Goal: Task Accomplishment & Management: Manage account settings

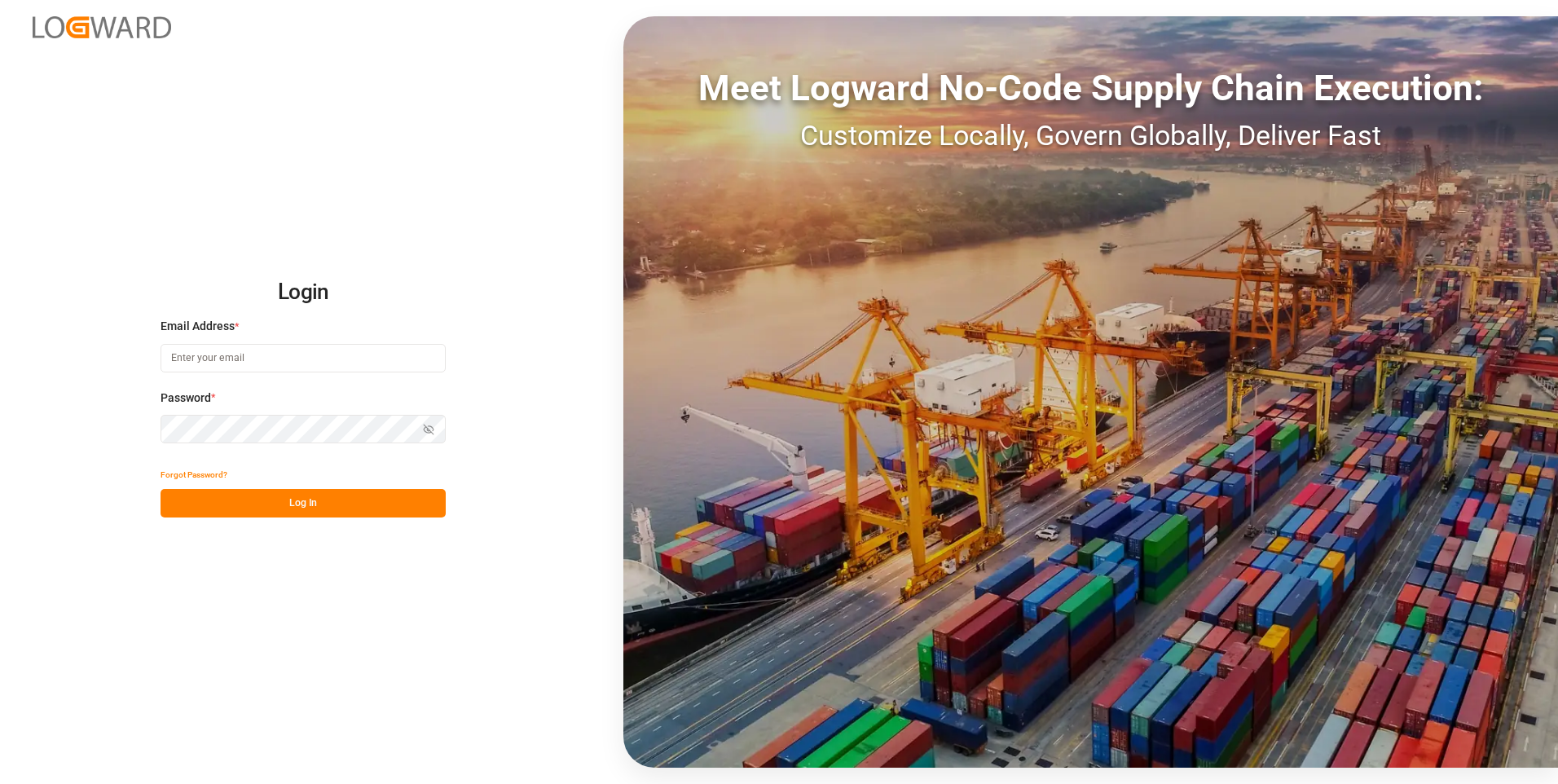
type input "[PERSON_NAME][EMAIL_ADDRESS][PERSON_NAME][DOMAIN_NAME]"
click at [239, 509] on button "Log In" at bounding box center [303, 503] width 285 height 28
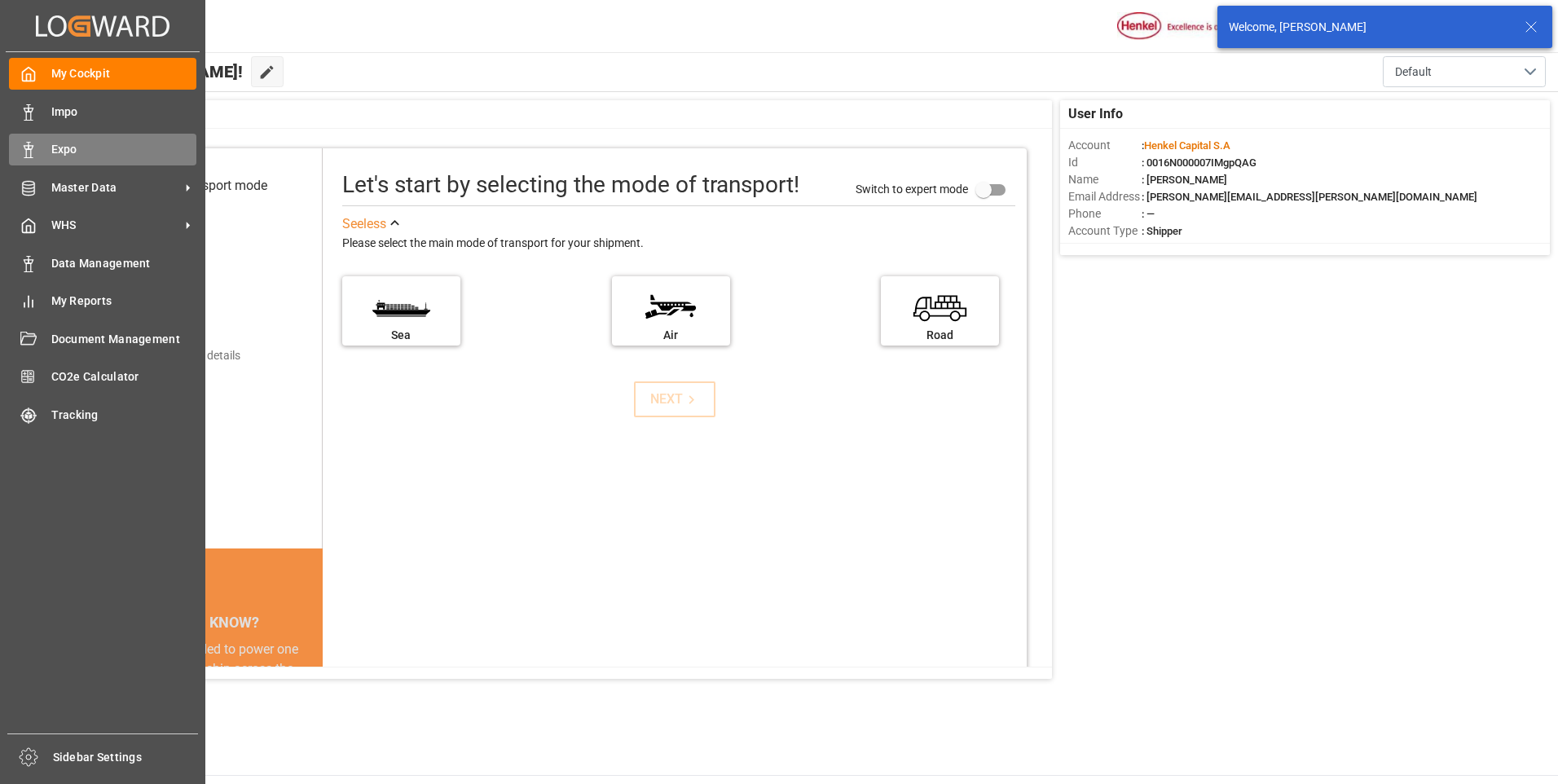
click at [22, 154] on icon at bounding box center [28, 149] width 16 height 16
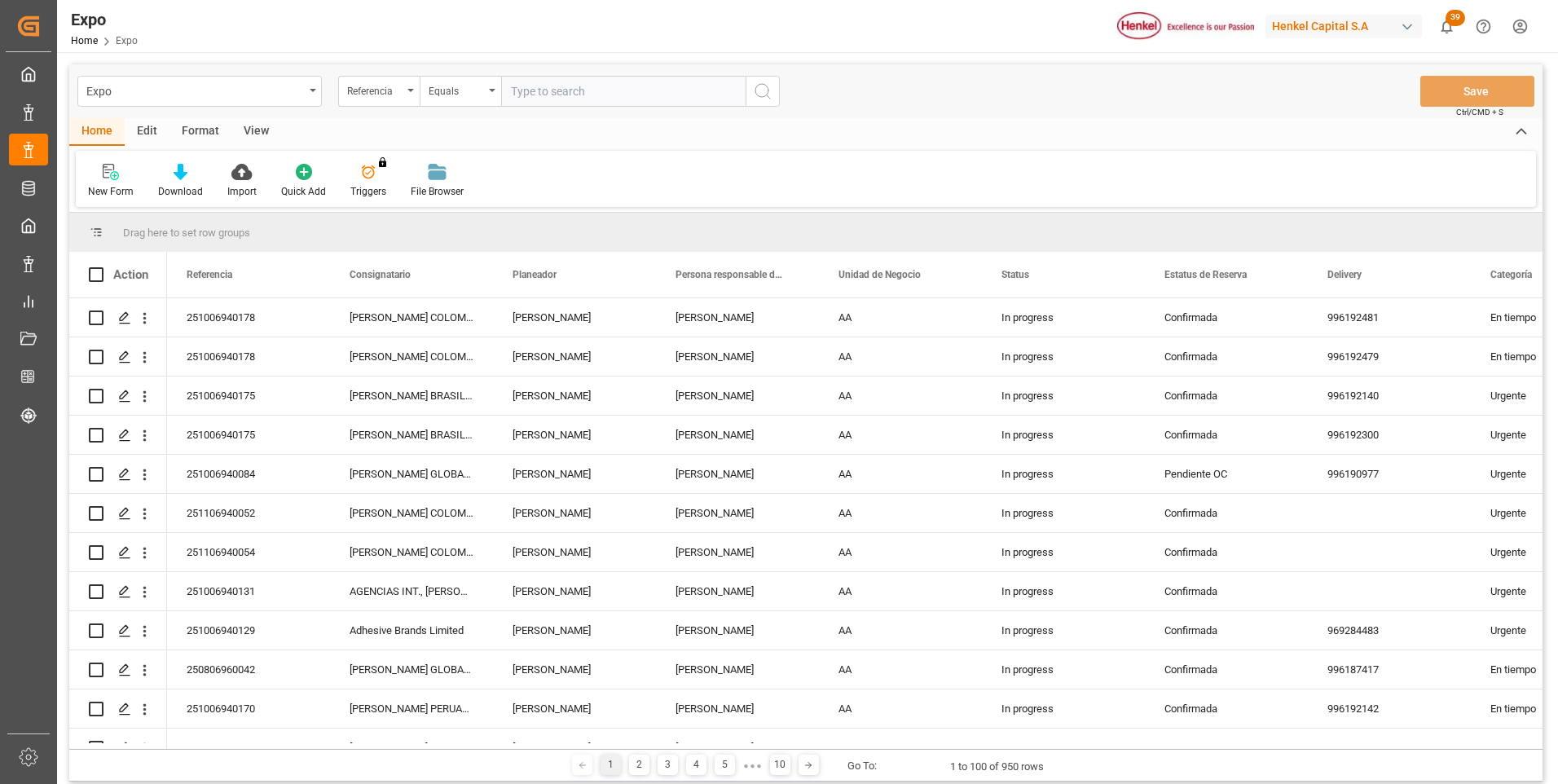
click at [597, 90] on input "text" at bounding box center [623, 92] width 244 height 31
type input "251006940175"
click at [755, 94] on icon "search button" at bounding box center [763, 91] width 20 height 20
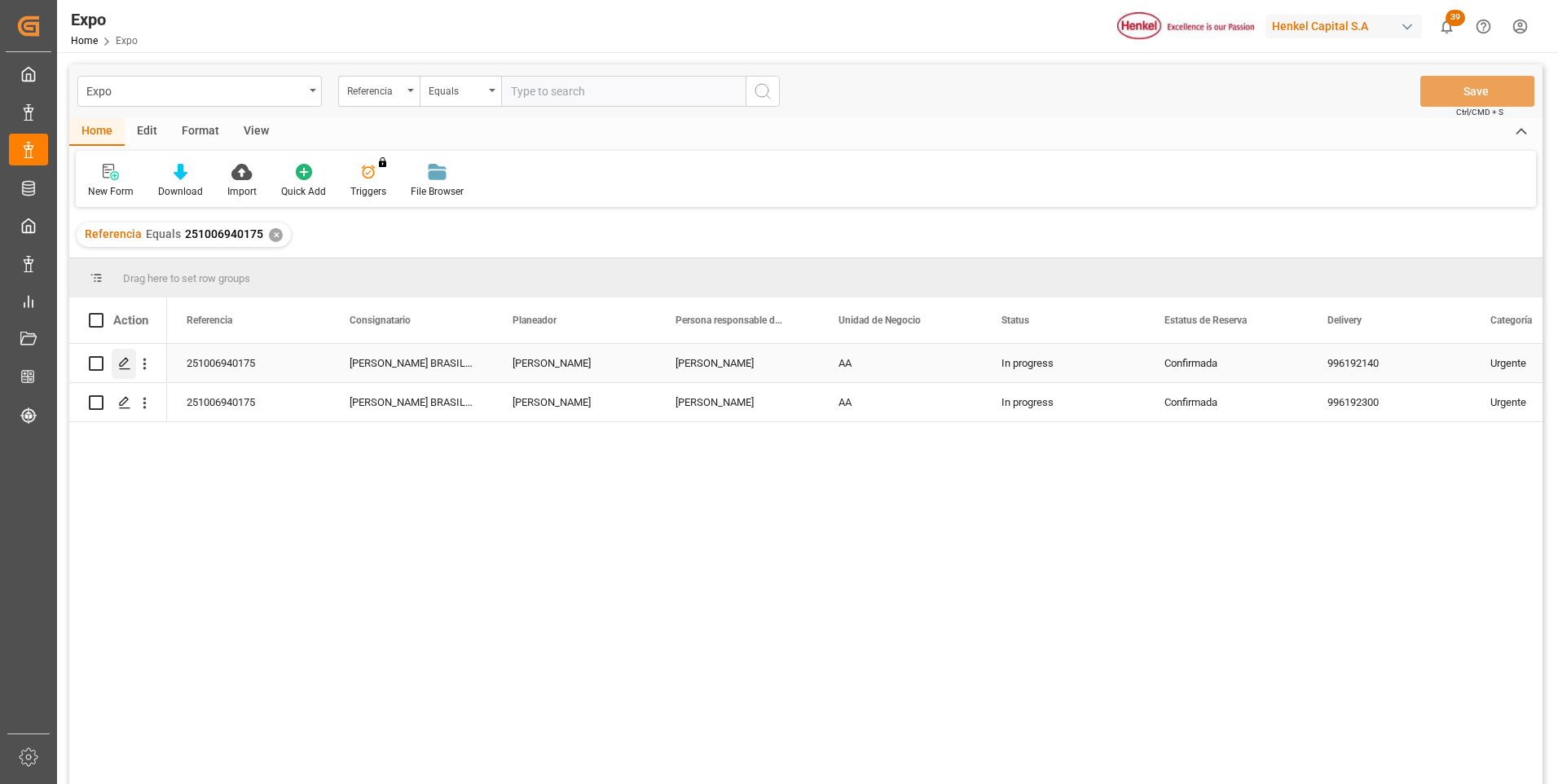
click at [126, 364] on icon "Press SPACE to select this row." at bounding box center [124, 363] width 13 height 13
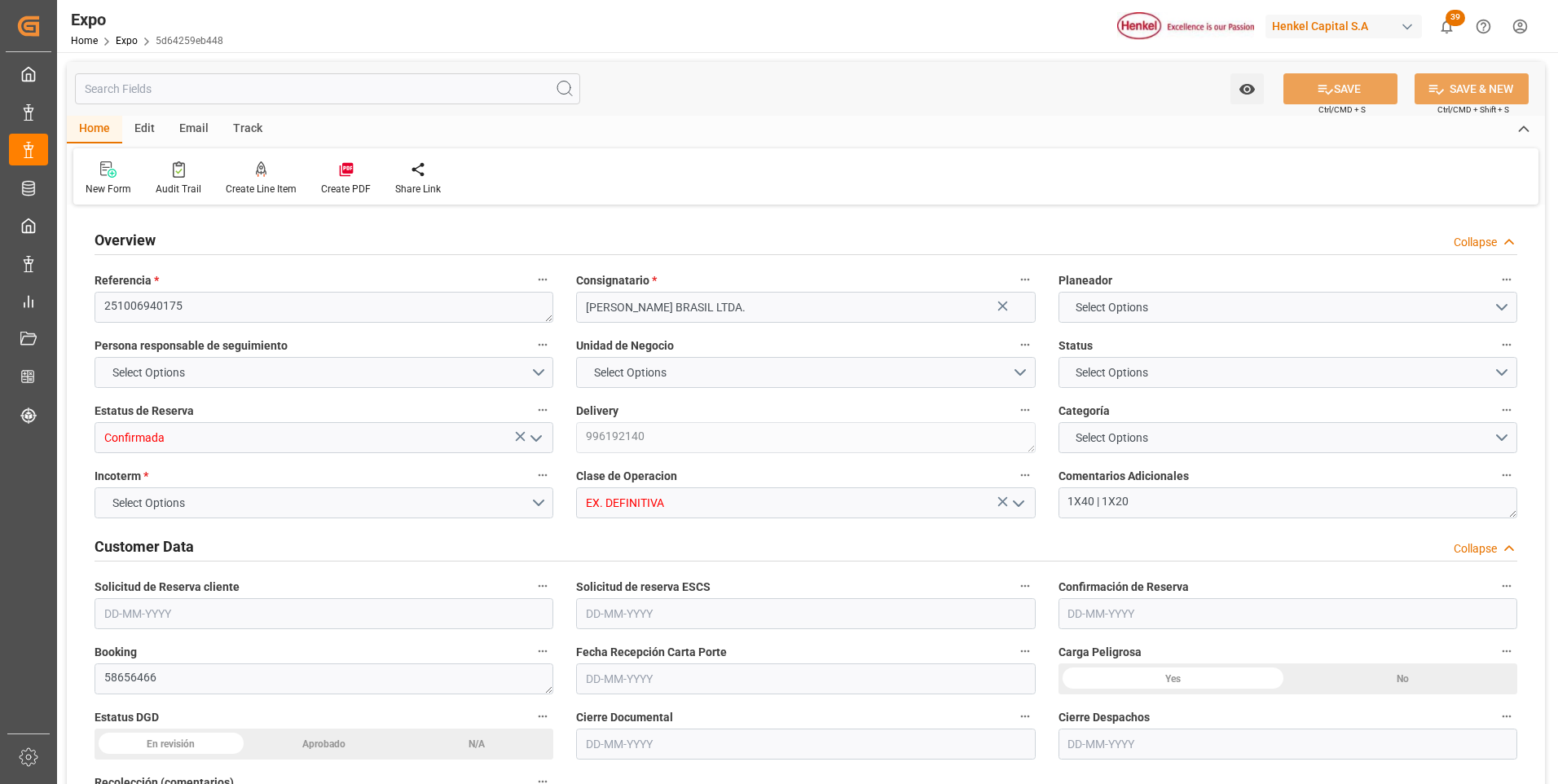
type input "11025"
type input "11603.277"
type input "18"
type input "9229829"
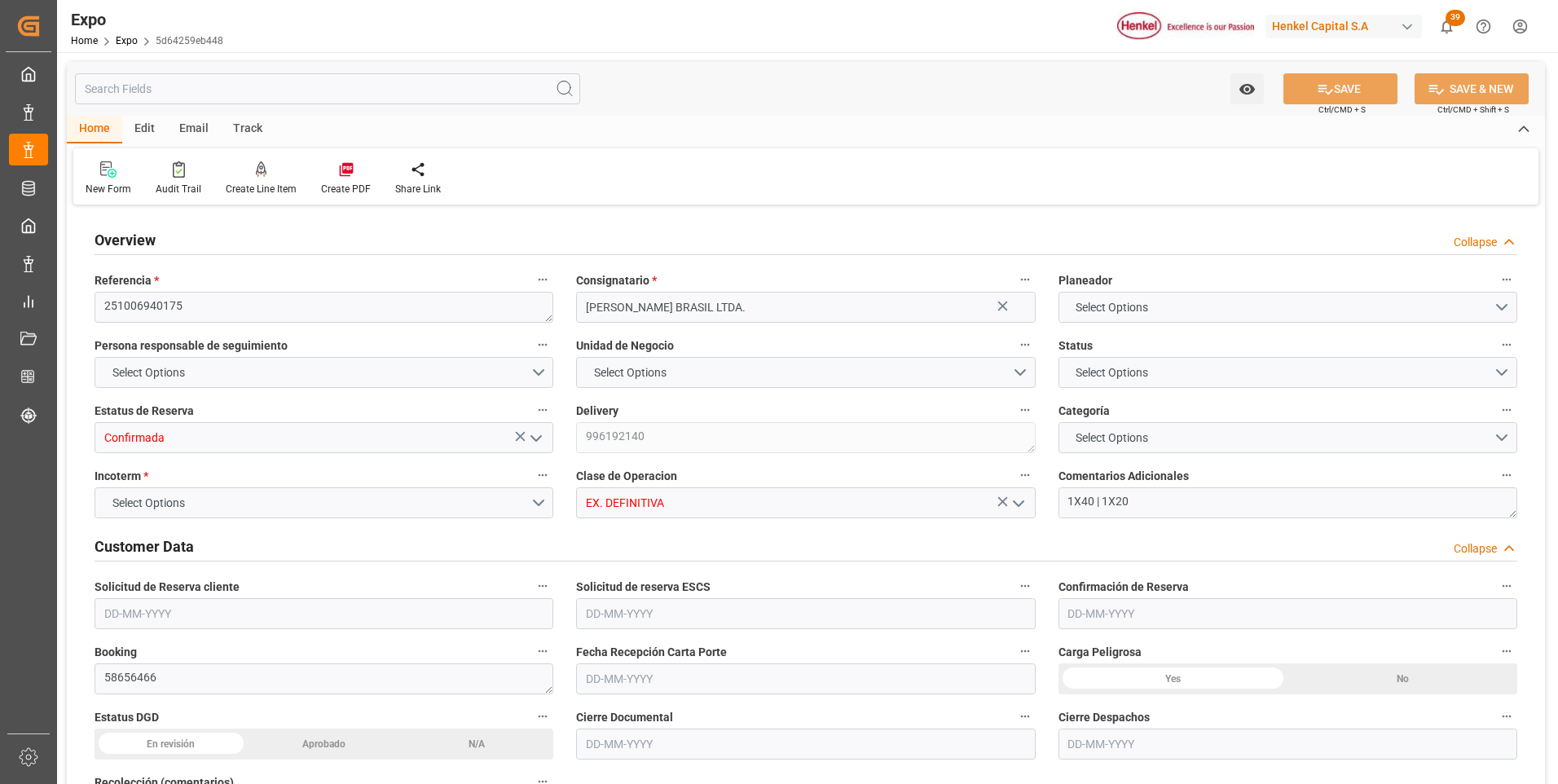
type input "MXATM"
type input "BRSSZ"
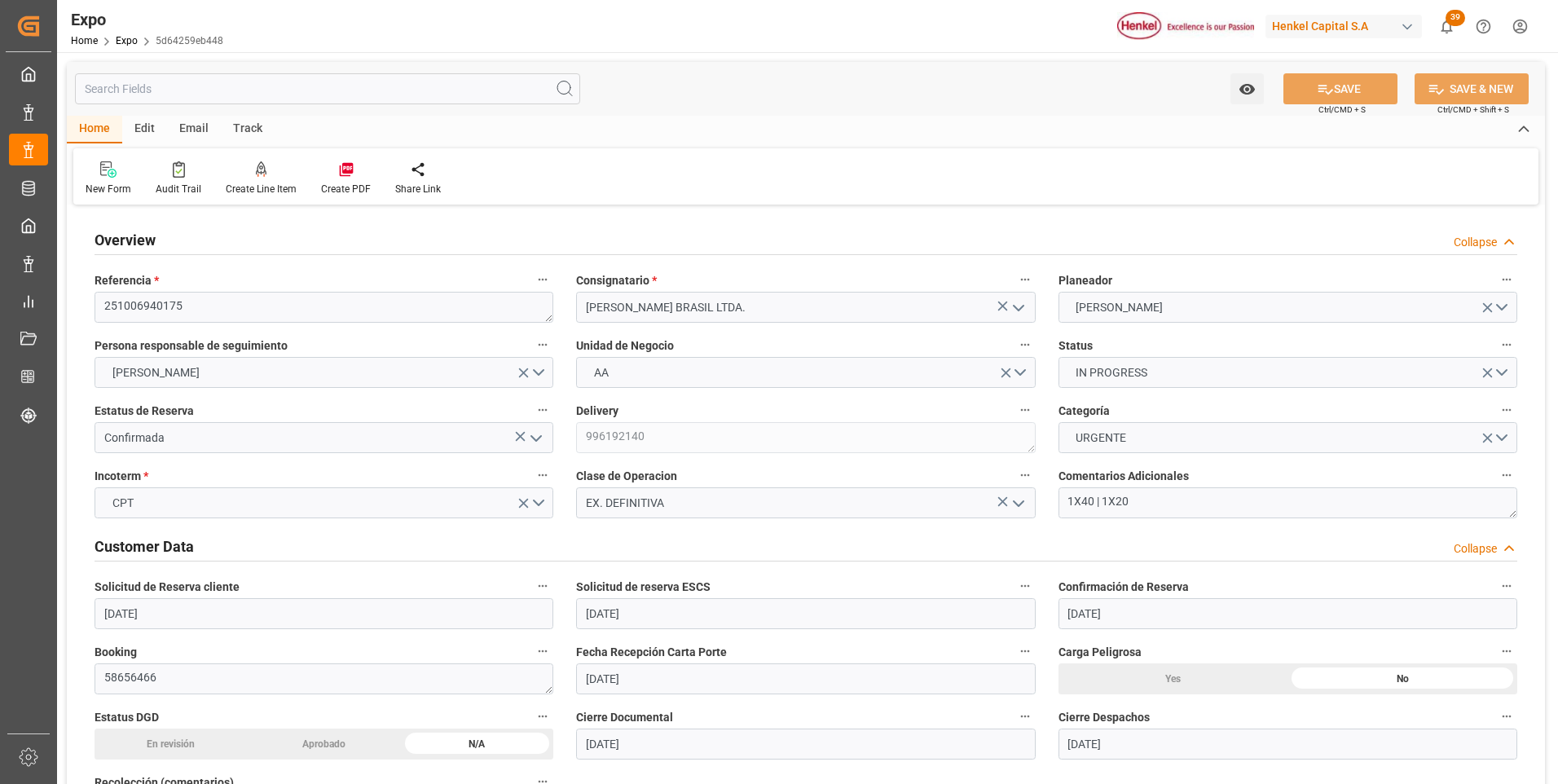
type input "[DATE]"
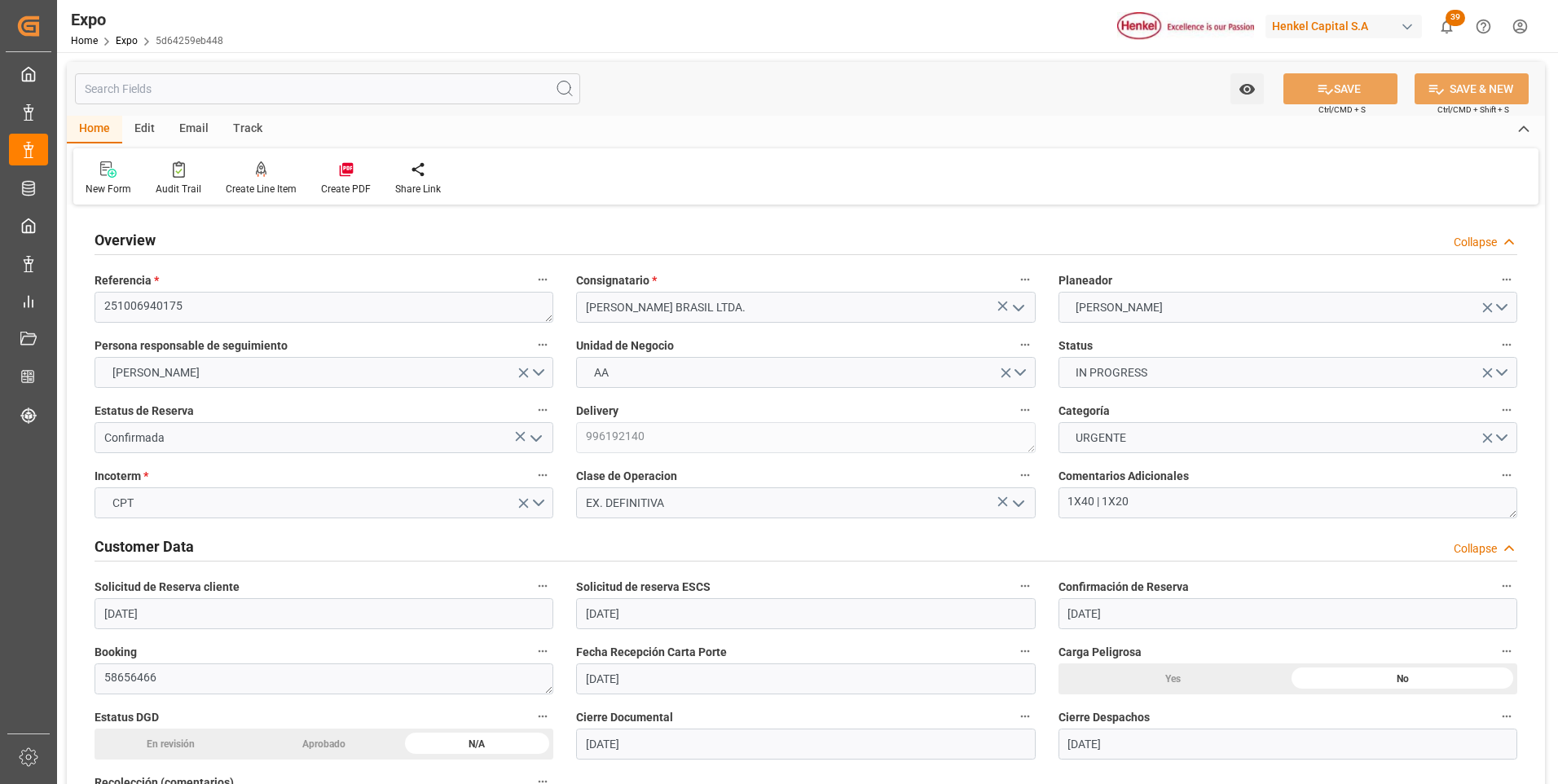
type input "[DATE]"
type input "[DATE] 00:00"
type input "[DATE]"
type input "[DATE] 12:04"
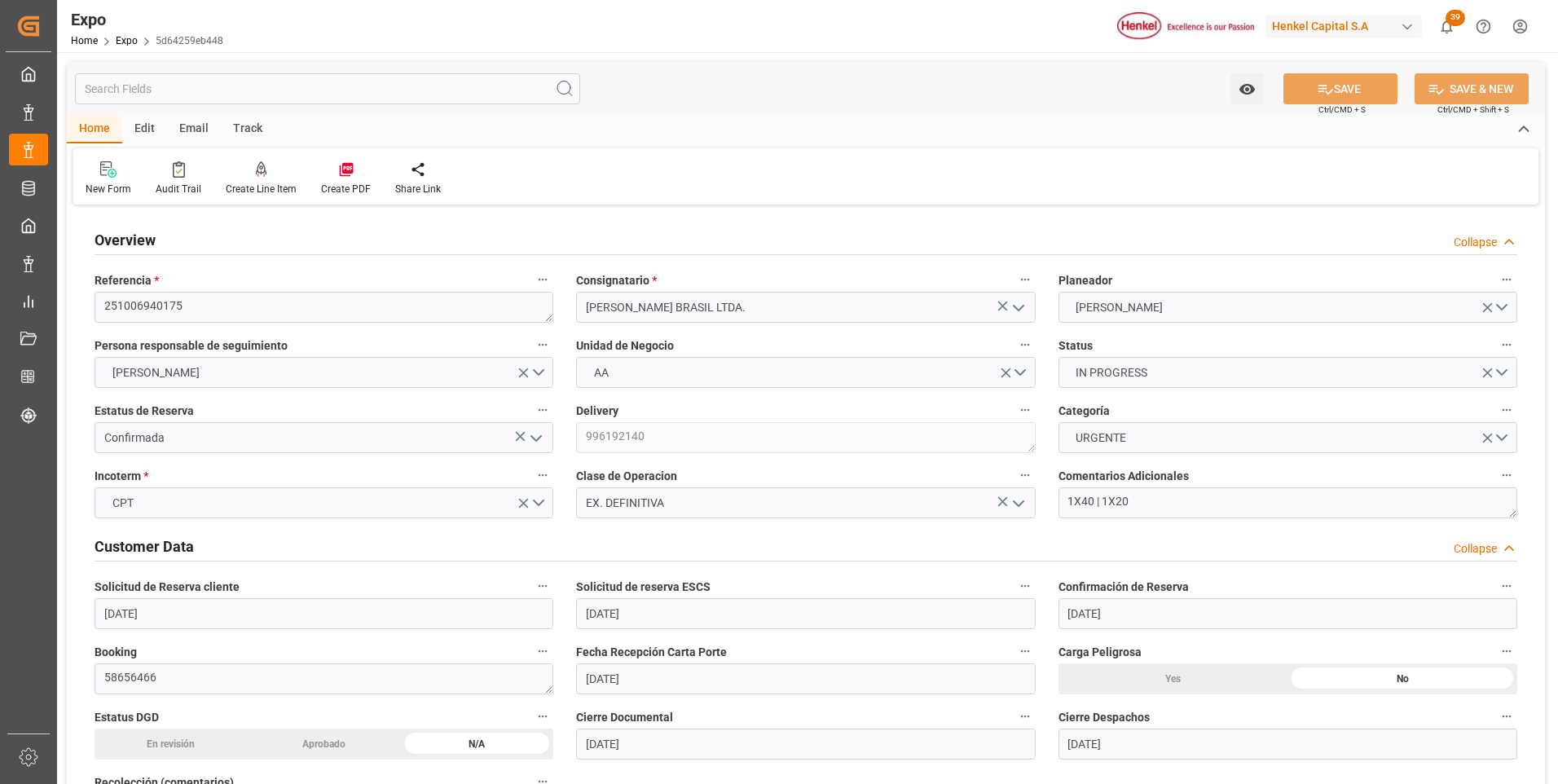
type input "[DATE]"
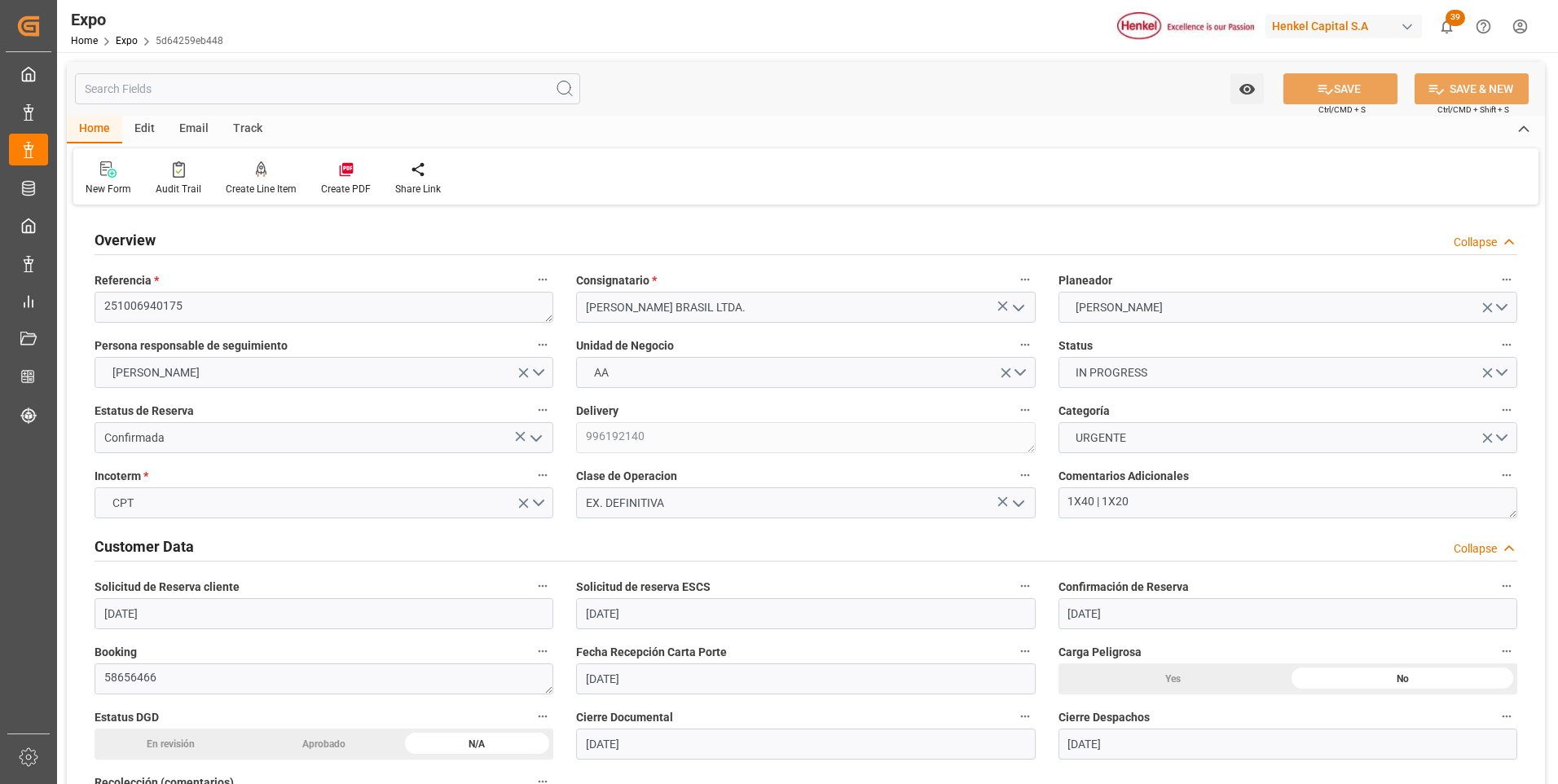
type input "[DATE] 11:00"
type input "[DATE] 00:00"
type input "[DATE] 06:30"
type input "[DATE] 19:00"
type input "[DATE] 00:00"
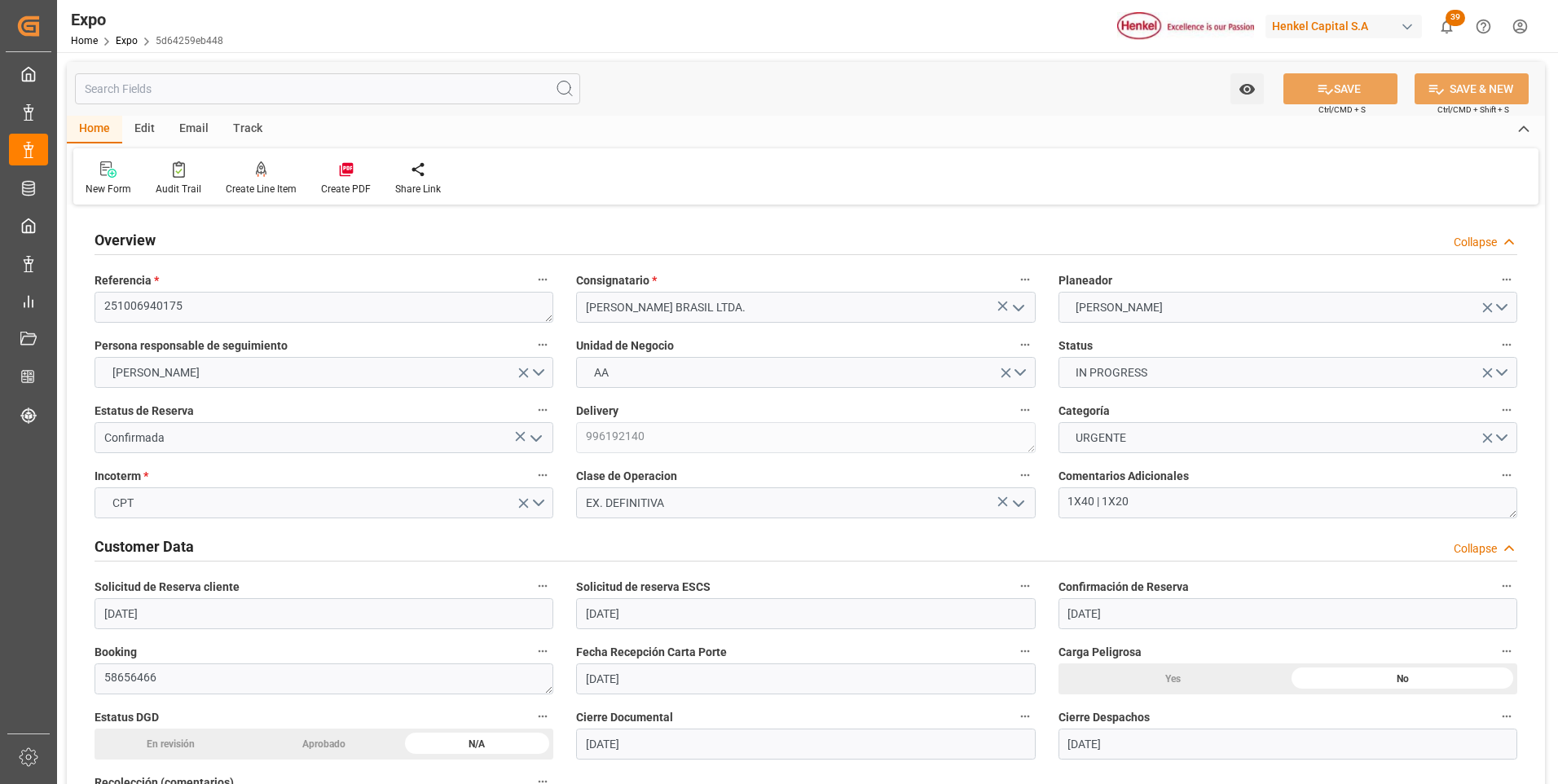
type input "[DATE] 14:52"
type input "[DATE] 01:56"
type input "[DATE] 12:00"
type input "[DATE] 06:56"
type input "[DATE] 19:00"
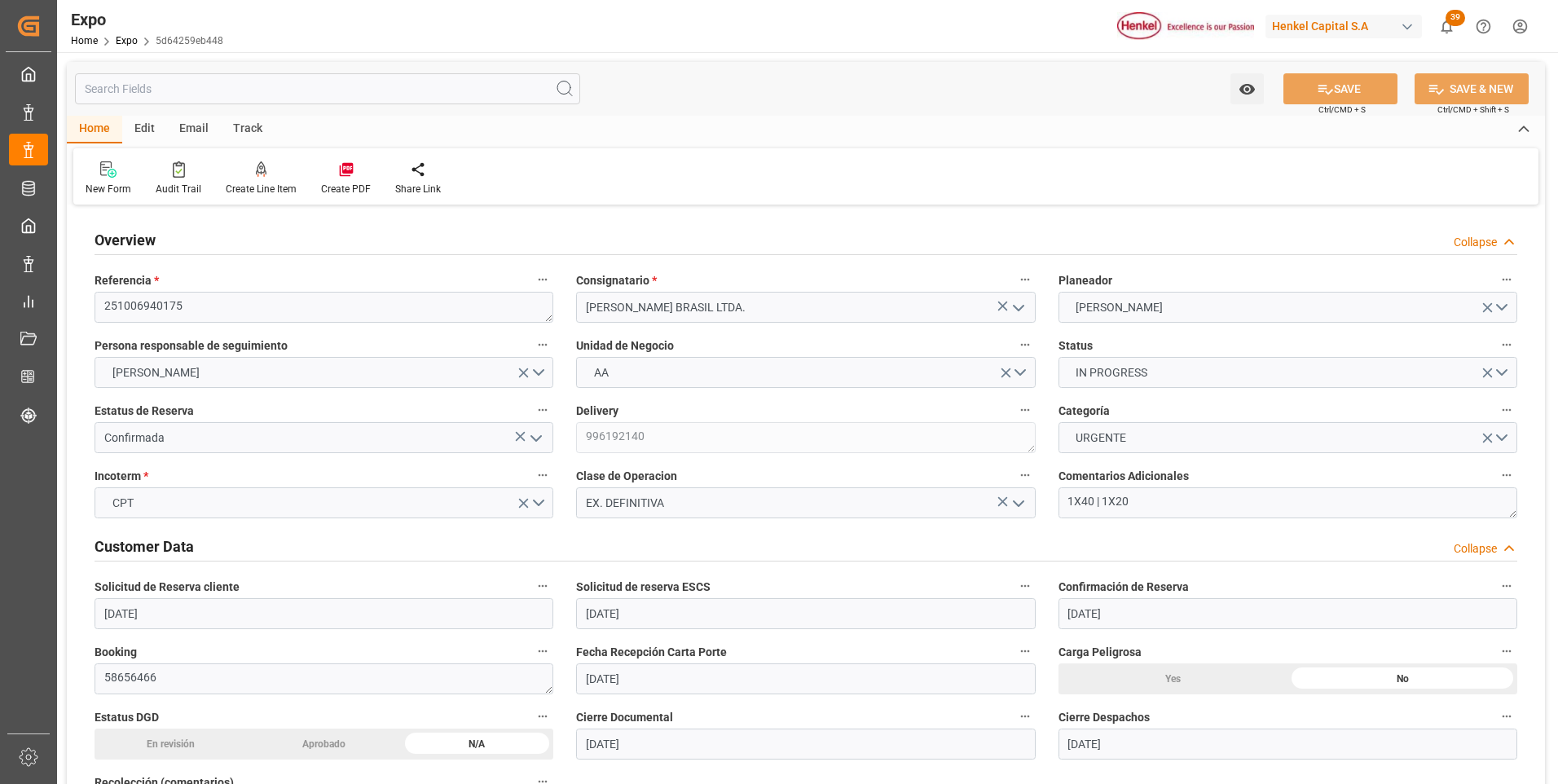
type input "[DATE] 08:30"
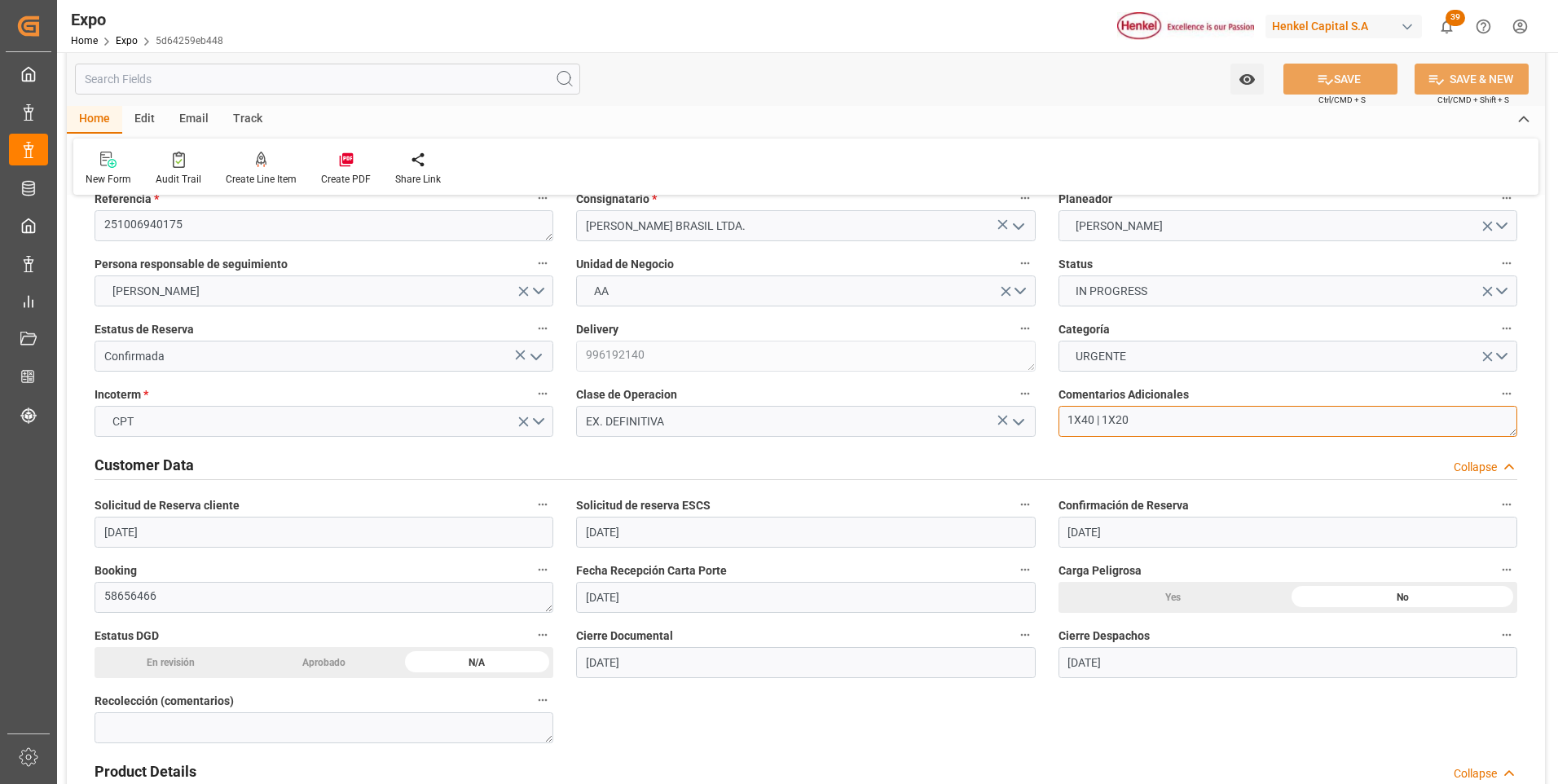
drag, startPoint x: 1150, startPoint y: 424, endPoint x: 1033, endPoint y: 426, distance: 117.0
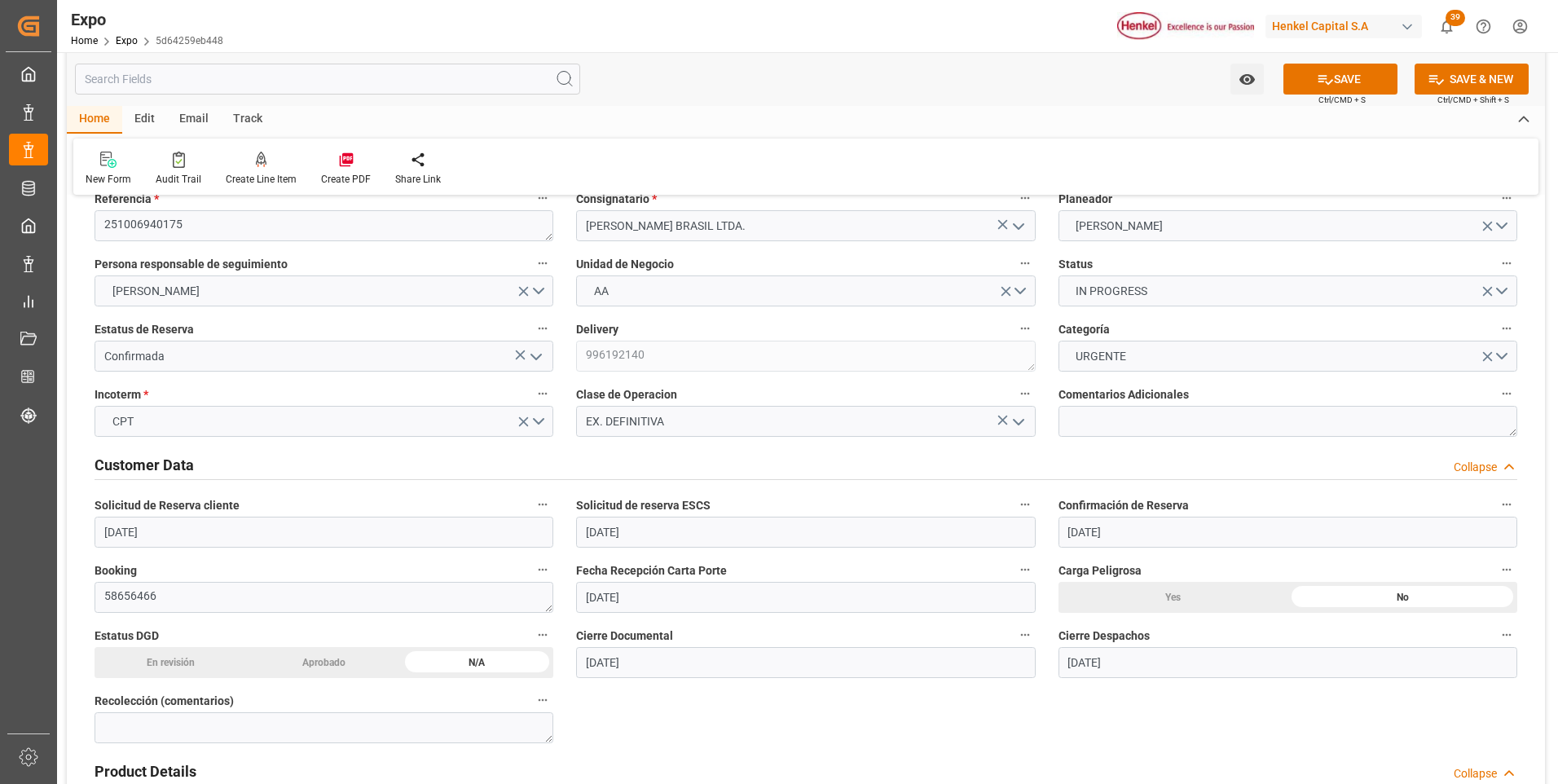
click at [1112, 448] on div "Customer Data Collapse" at bounding box center [805, 464] width 1422 height 31
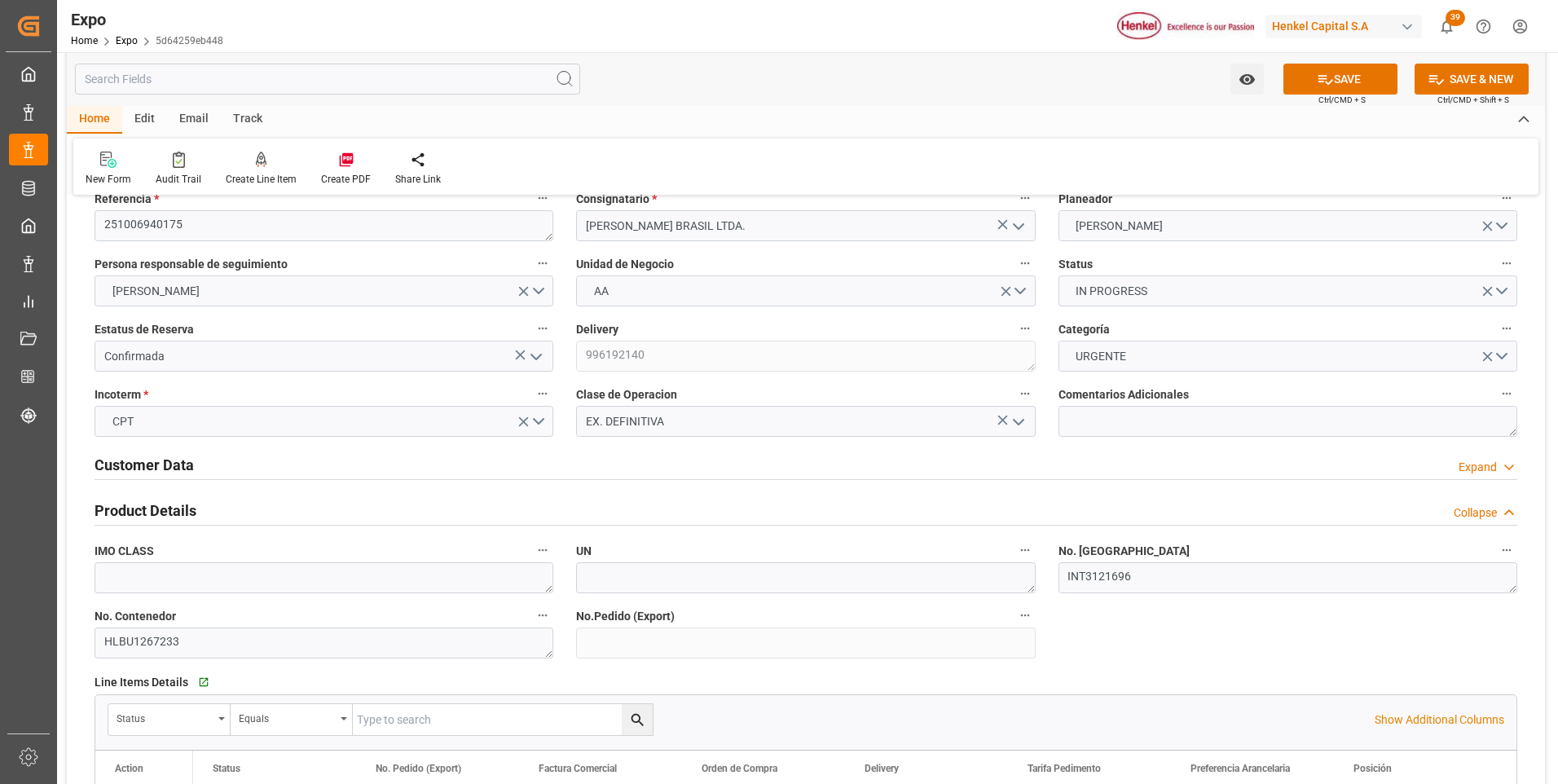
click at [1112, 450] on div "Customer Data Expand" at bounding box center [805, 464] width 1422 height 31
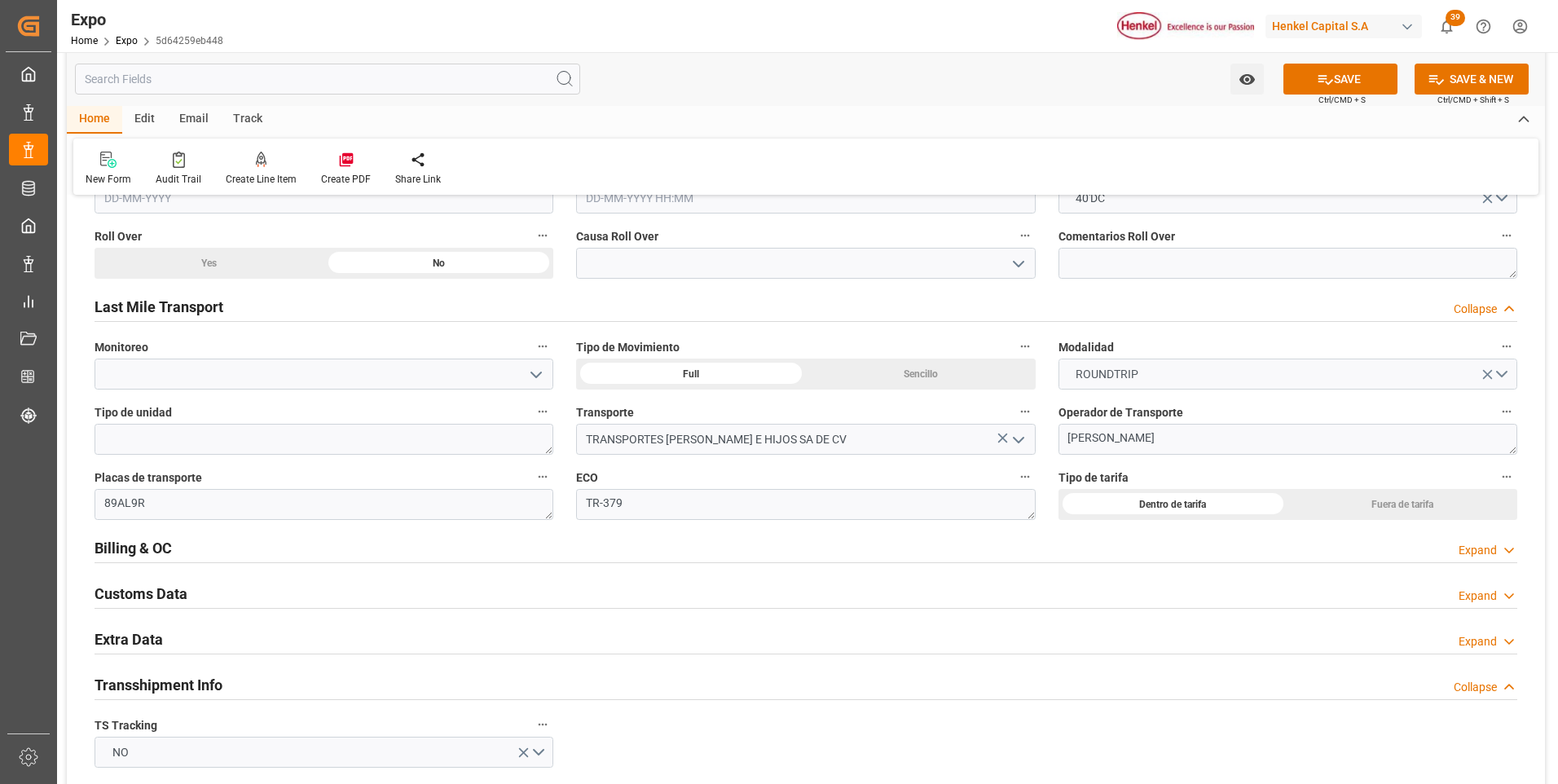
scroll to position [2525, 0]
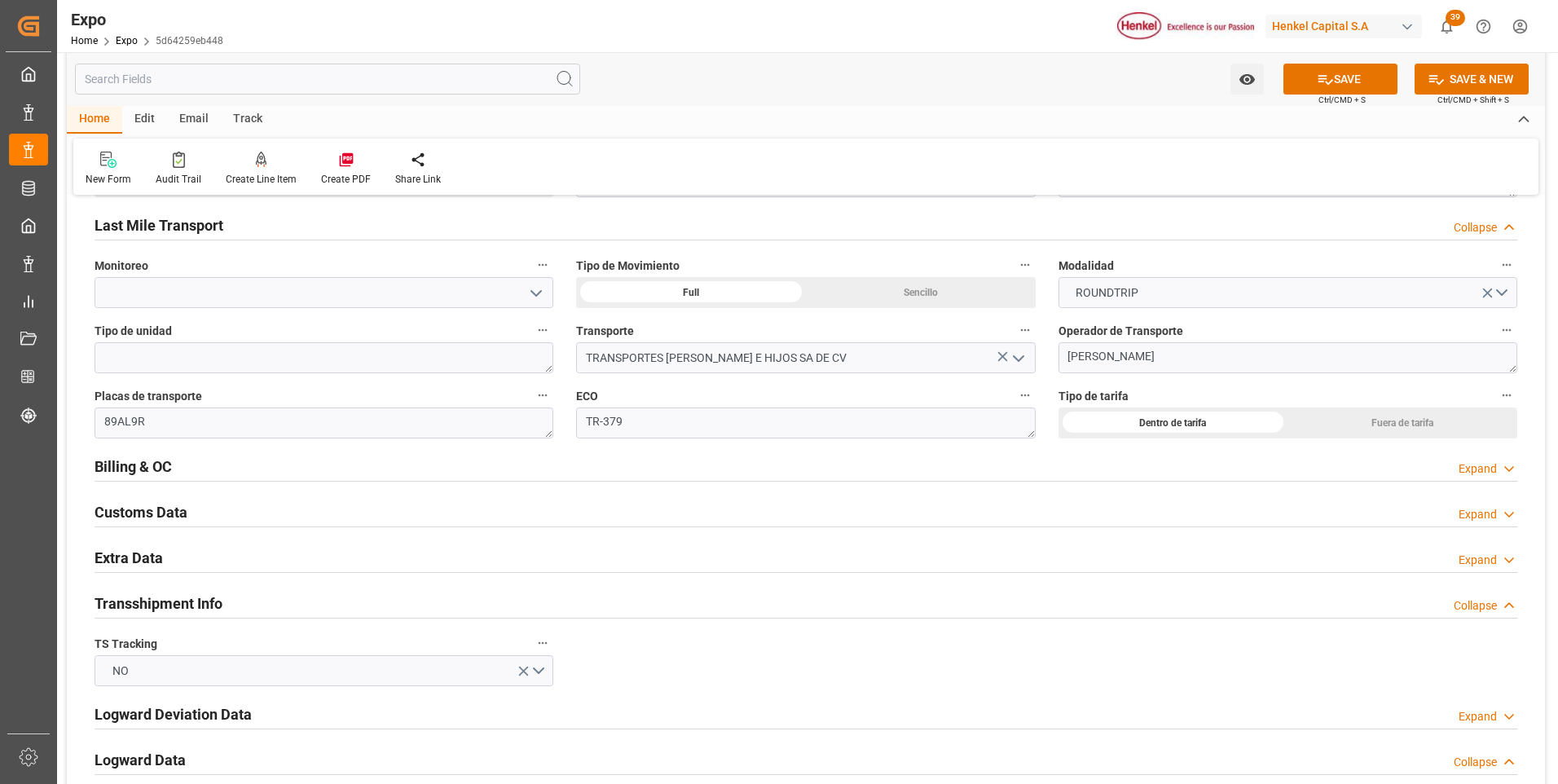
click at [1502, 468] on icon at bounding box center [1509, 469] width 16 height 17
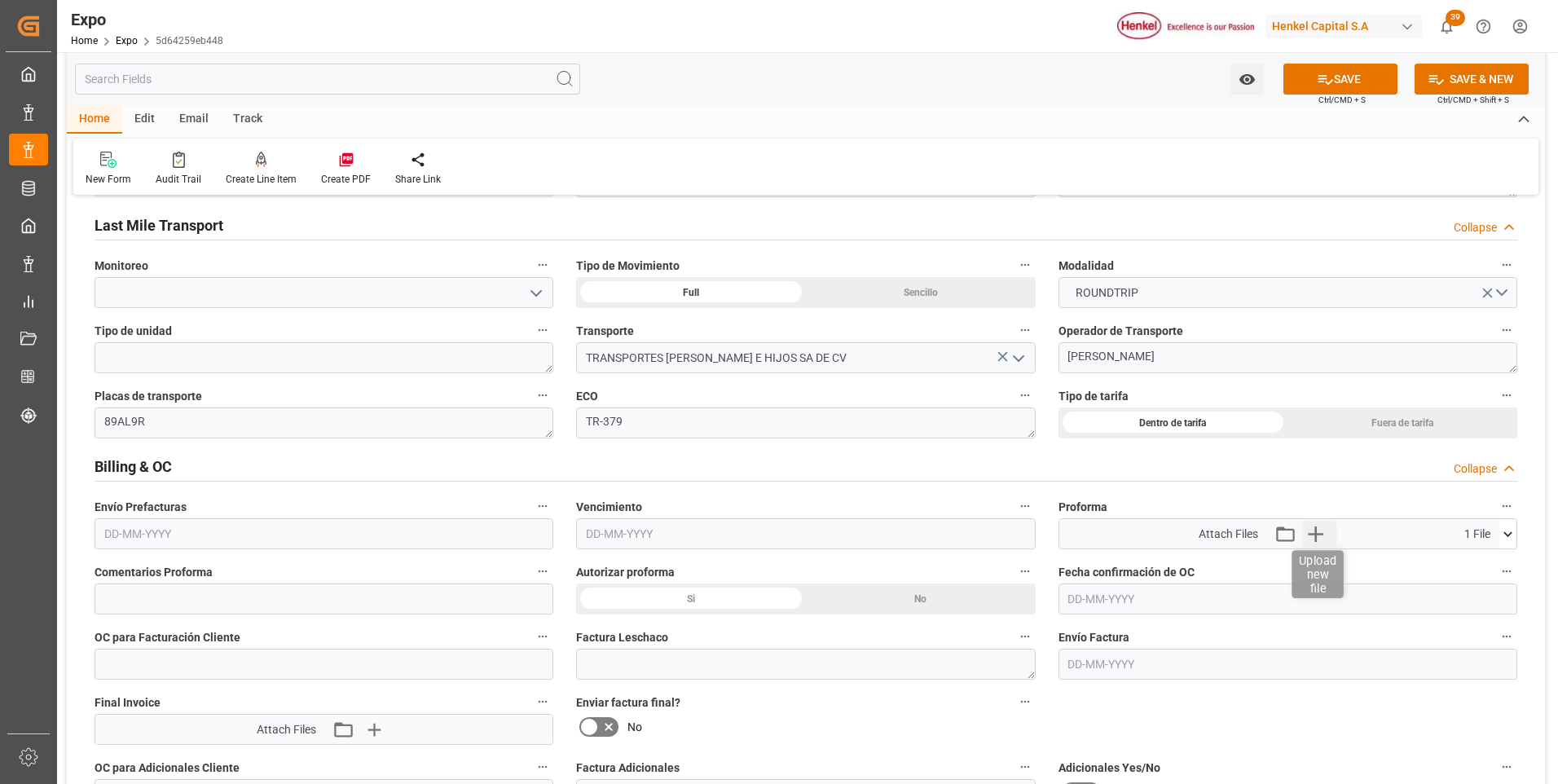
click at [1314, 534] on icon "button" at bounding box center [1315, 534] width 26 height 26
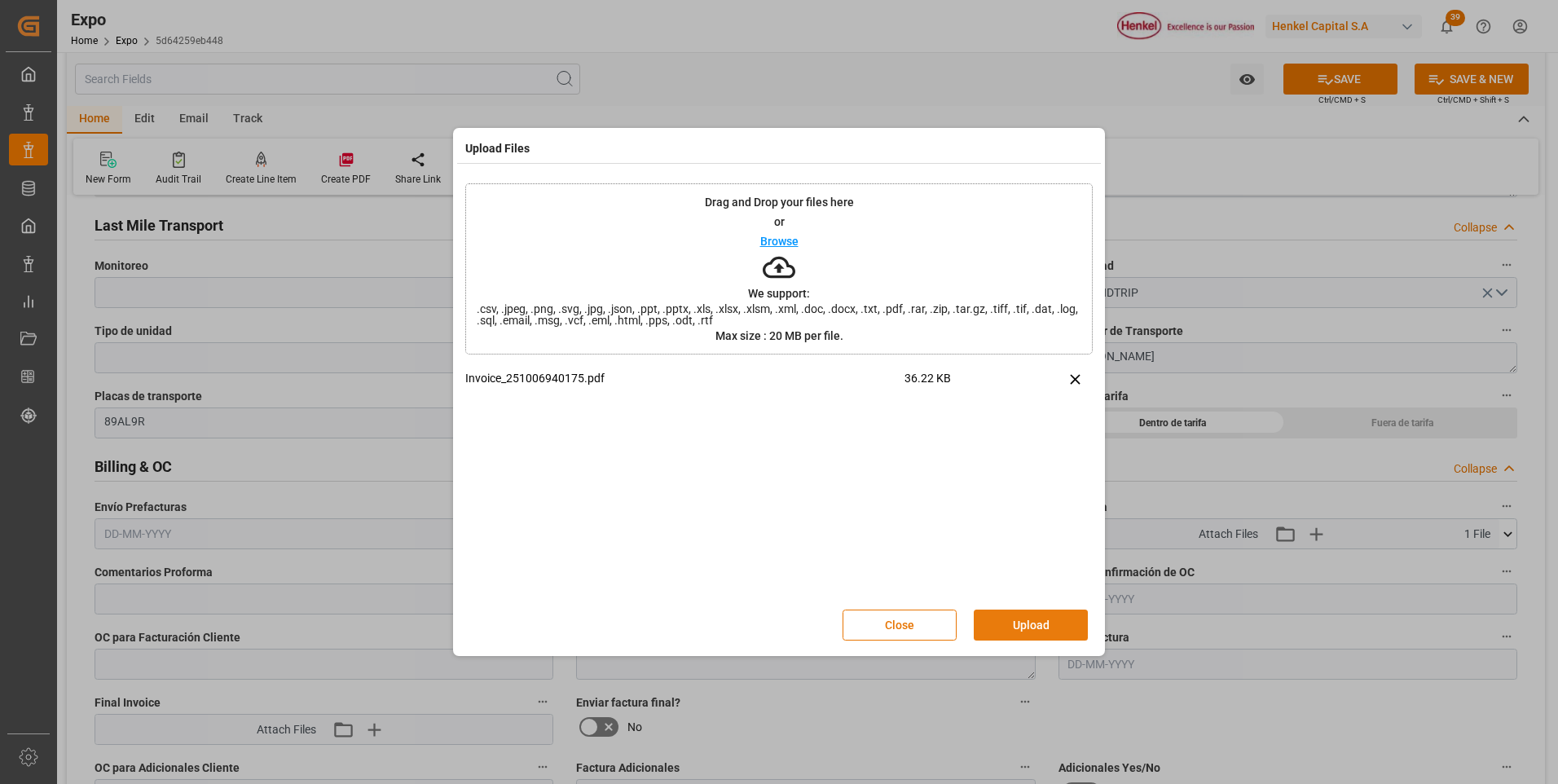
click at [1022, 626] on button "Upload" at bounding box center [1030, 625] width 114 height 31
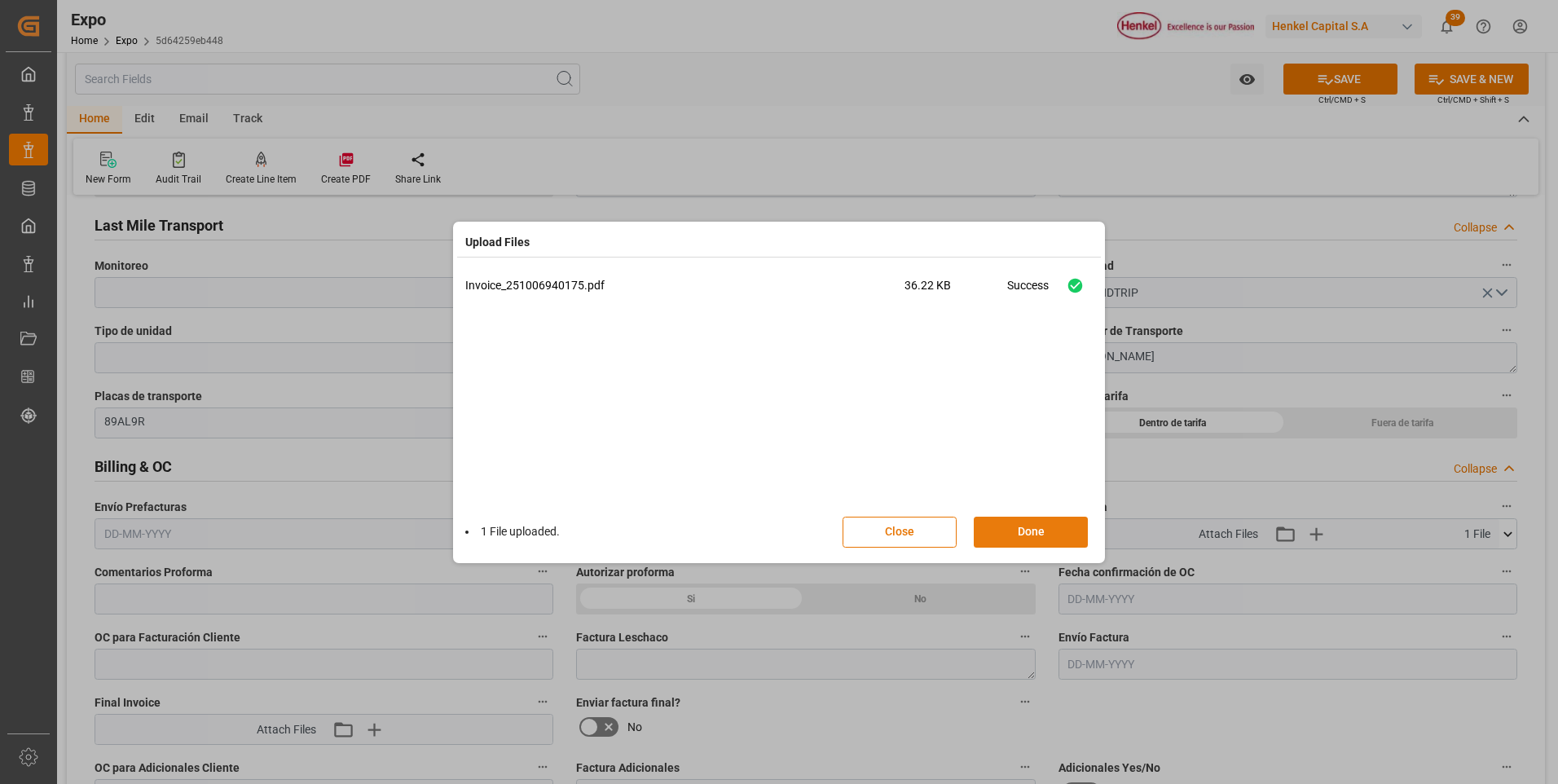
click at [1047, 530] on button "Done" at bounding box center [1030, 532] width 114 height 31
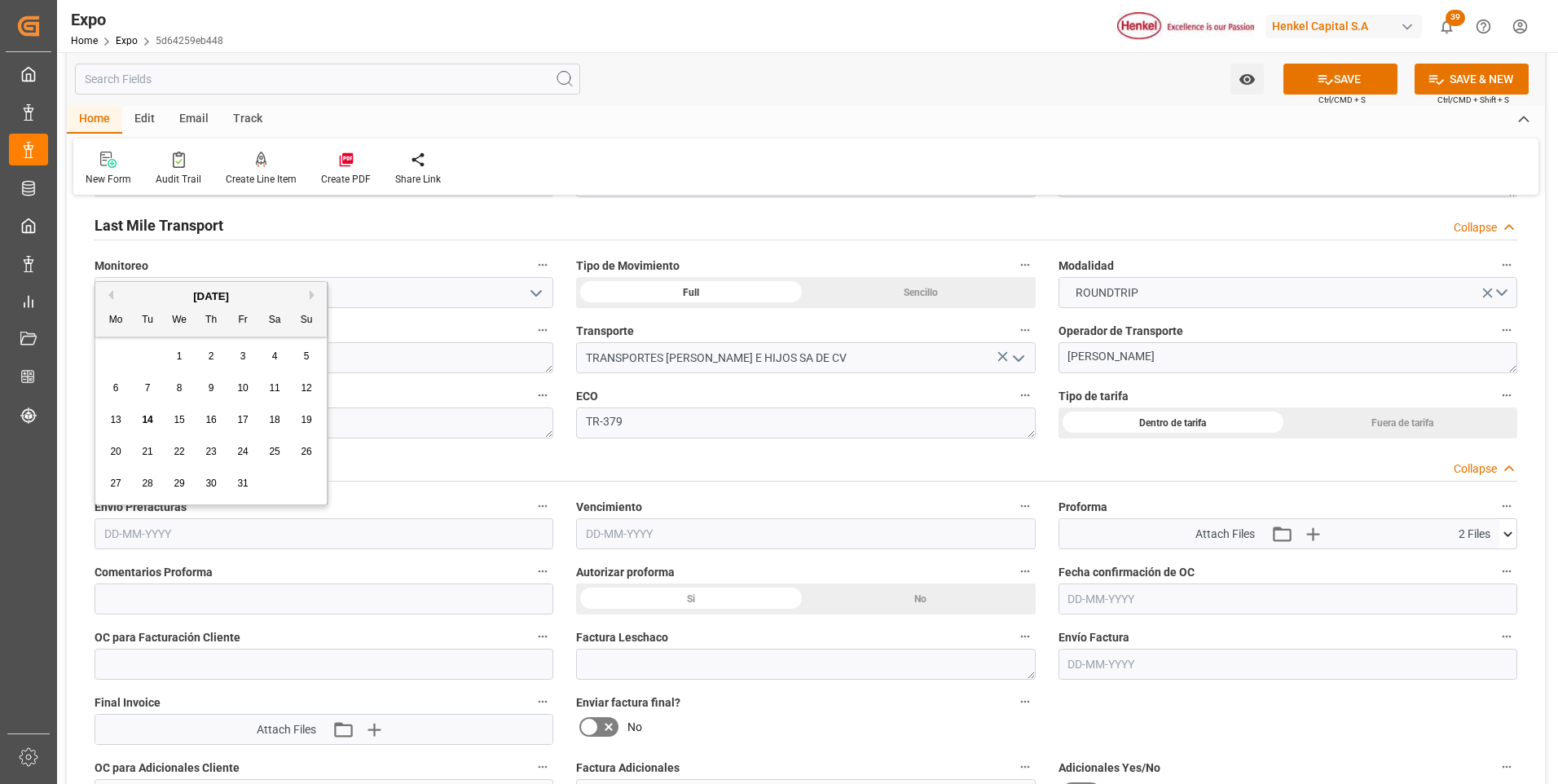
click at [136, 534] on input "text" at bounding box center [323, 534] width 459 height 31
click at [151, 420] on span "14" at bounding box center [147, 419] width 10 height 11
type input "[DATE]"
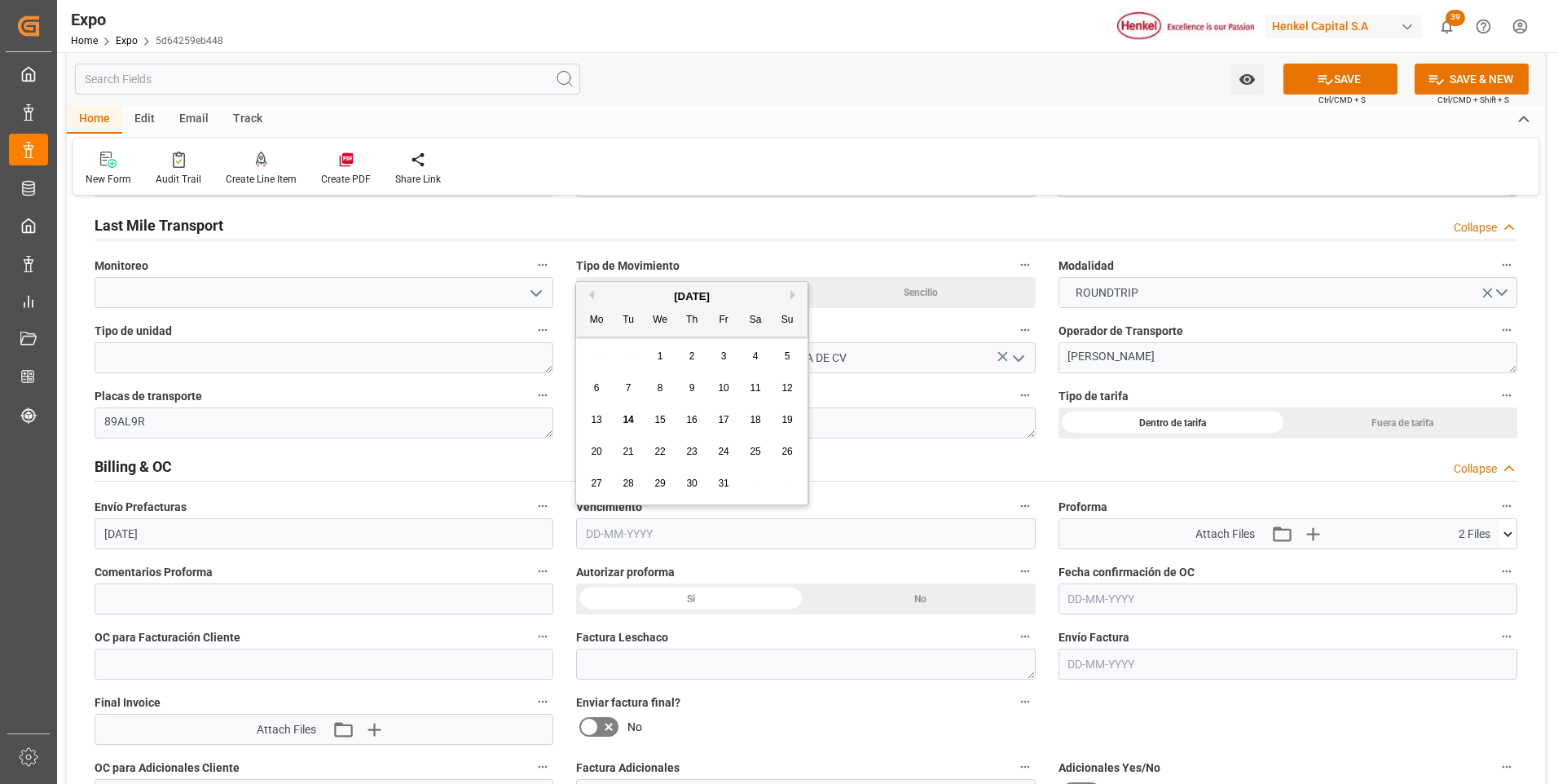
click at [638, 540] on input "text" at bounding box center [805, 534] width 459 height 31
click at [726, 420] on span "17" at bounding box center [724, 419] width 10 height 11
type input "[DATE]"
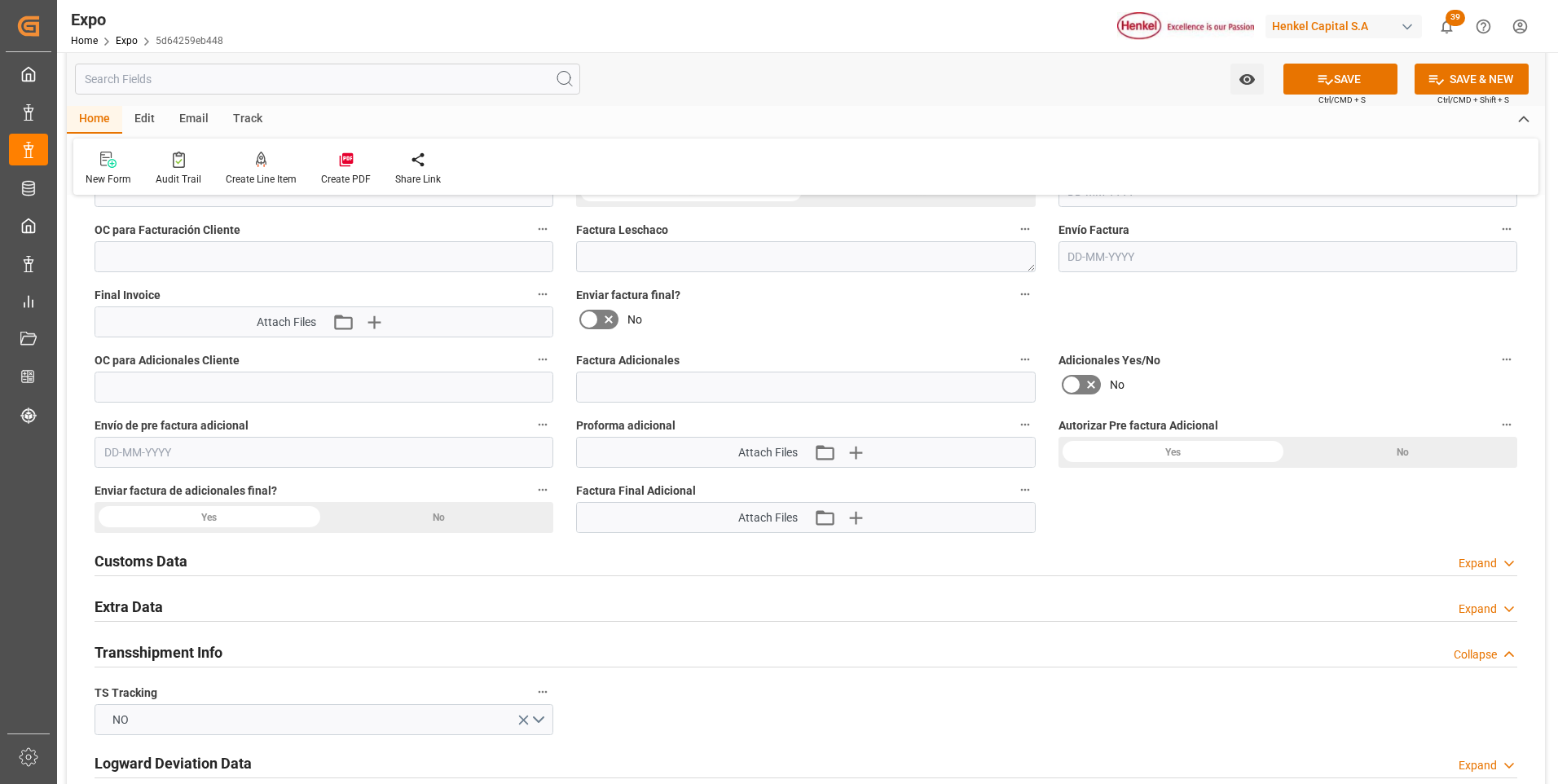
scroll to position [3013, 0]
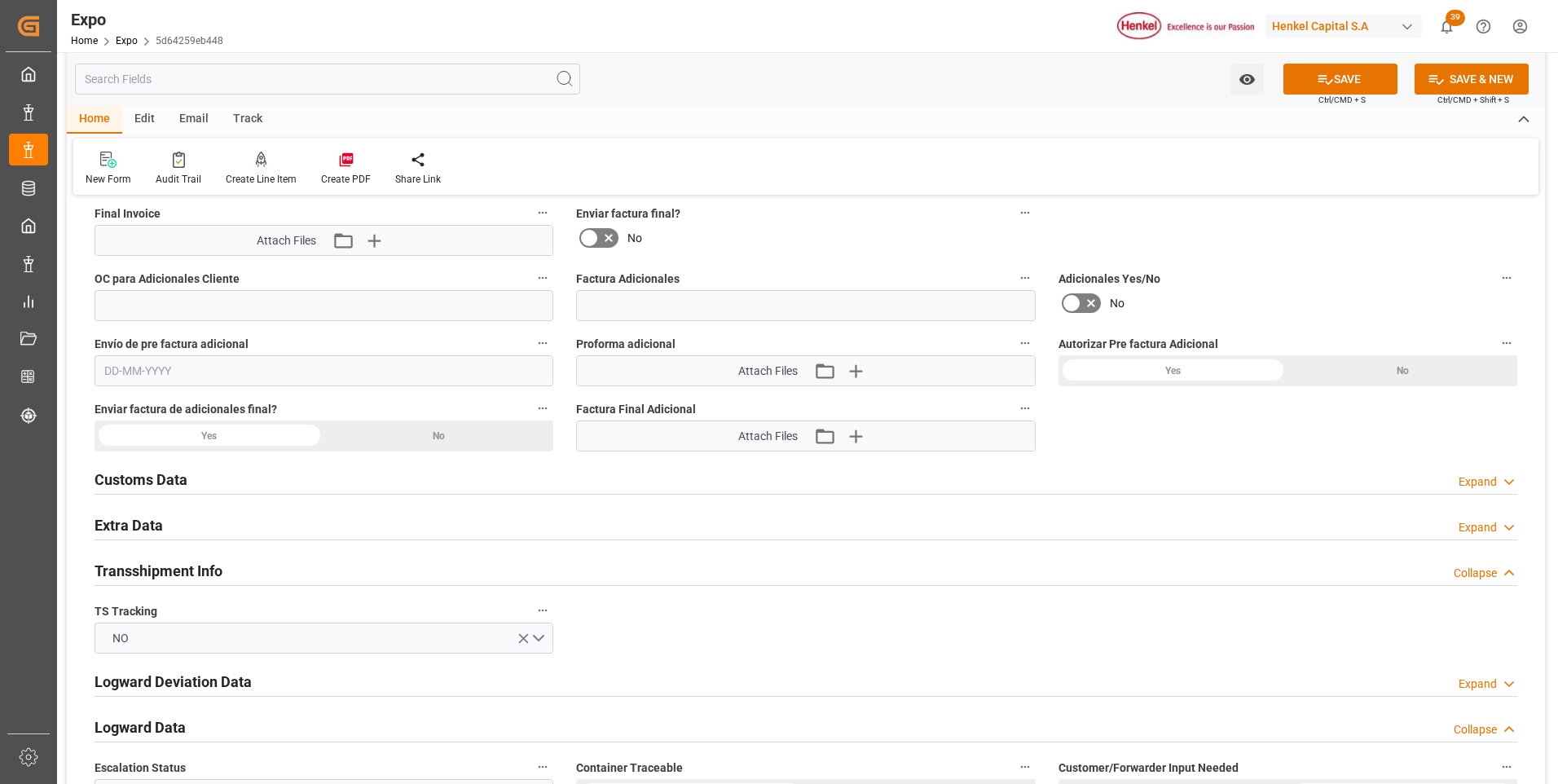
click at [1504, 525] on icon at bounding box center [1509, 528] width 16 height 17
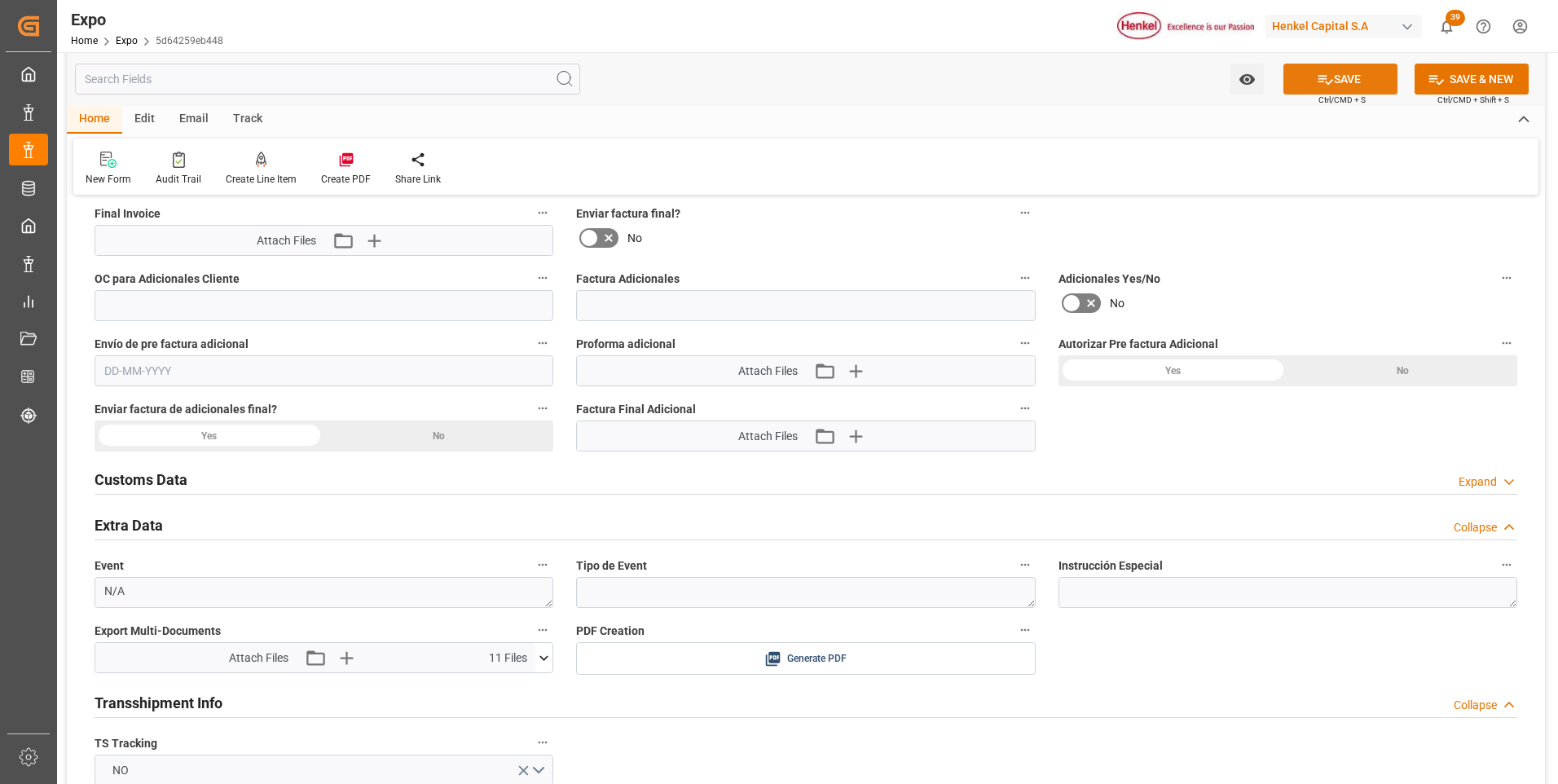
click at [1337, 77] on button "SAVE" at bounding box center [1340, 79] width 114 height 31
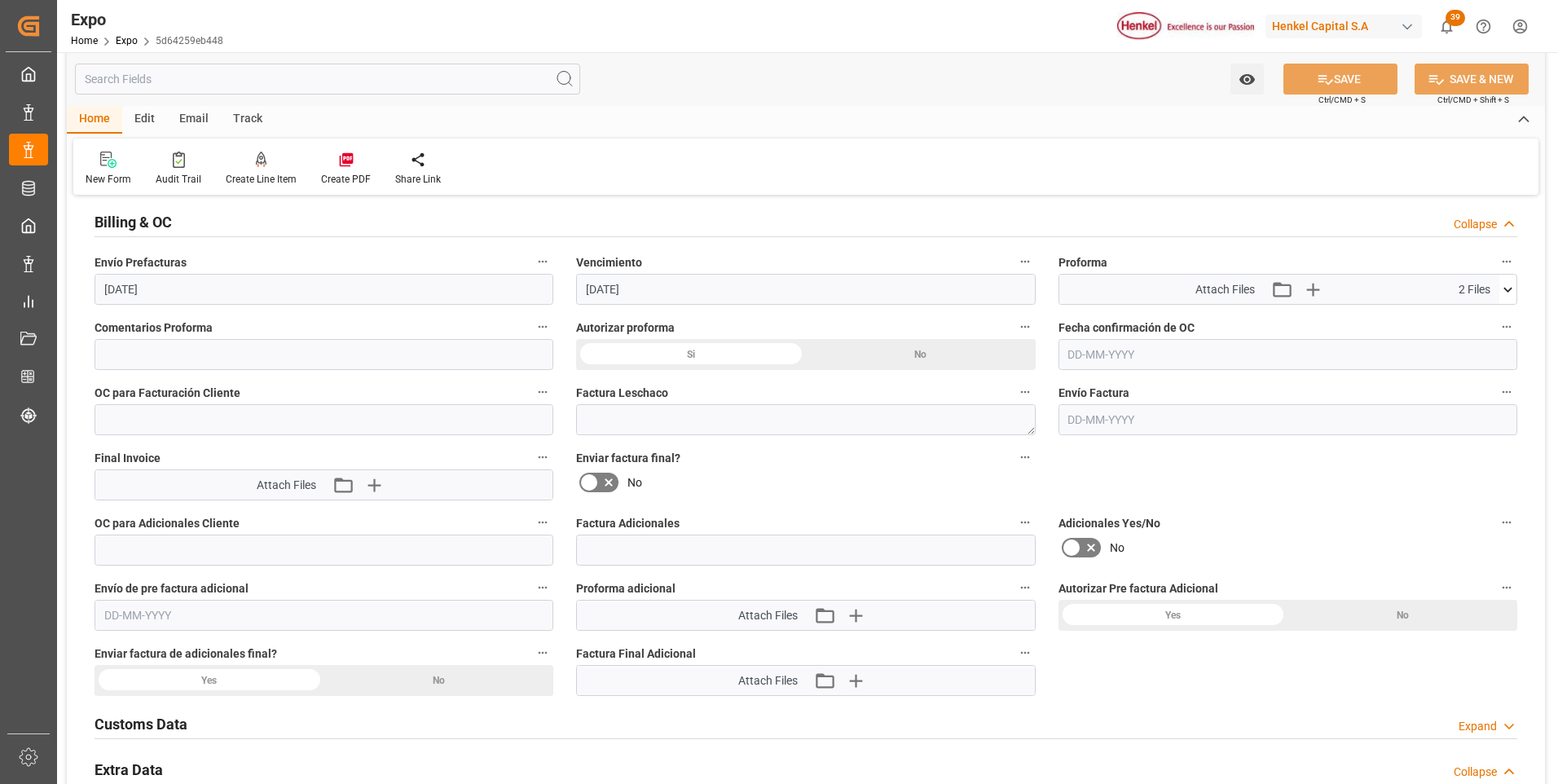
scroll to position [2525, 0]
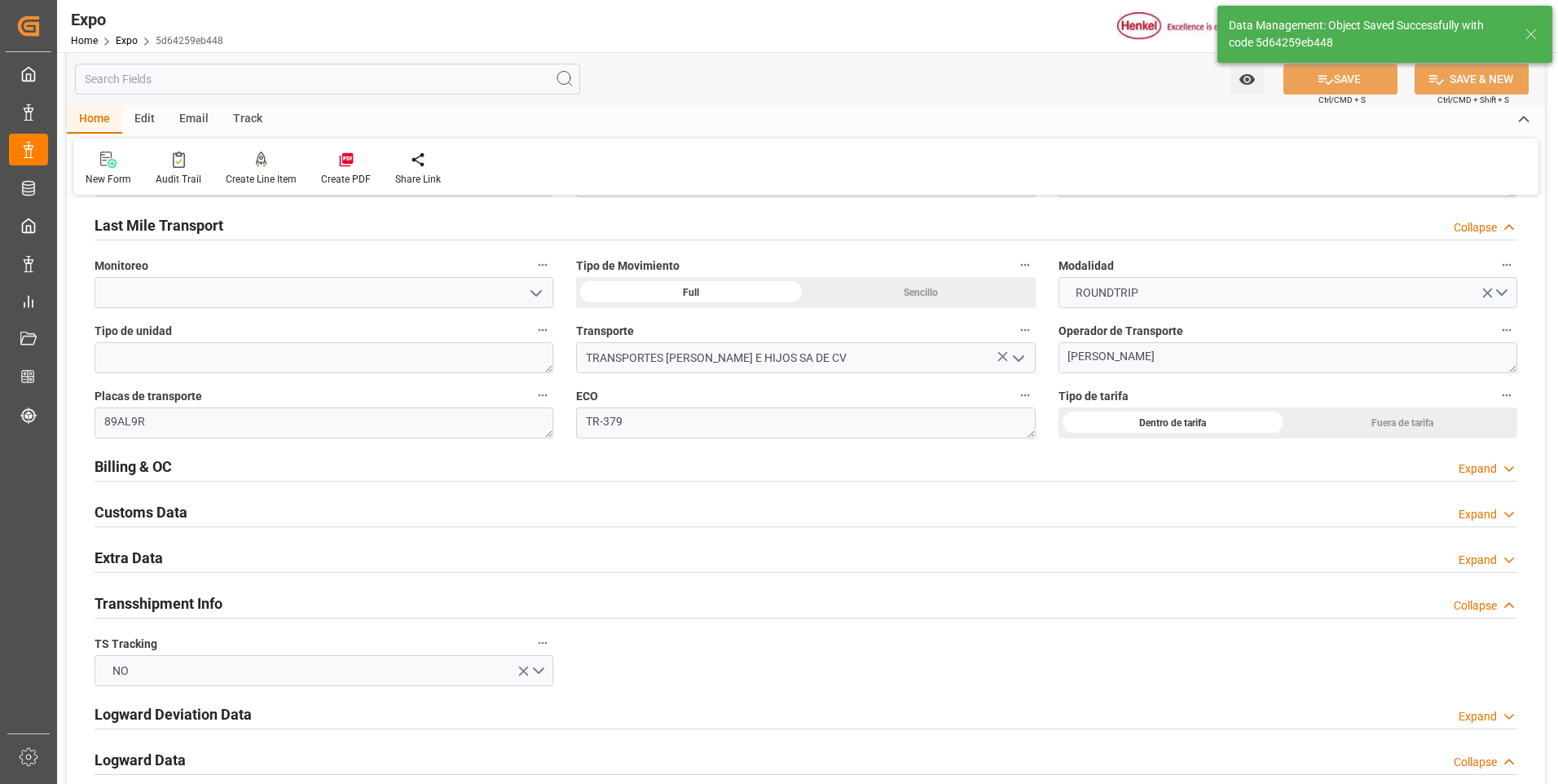
type textarea "[PERSON_NAME]"
type input "[DATE] 16:36"
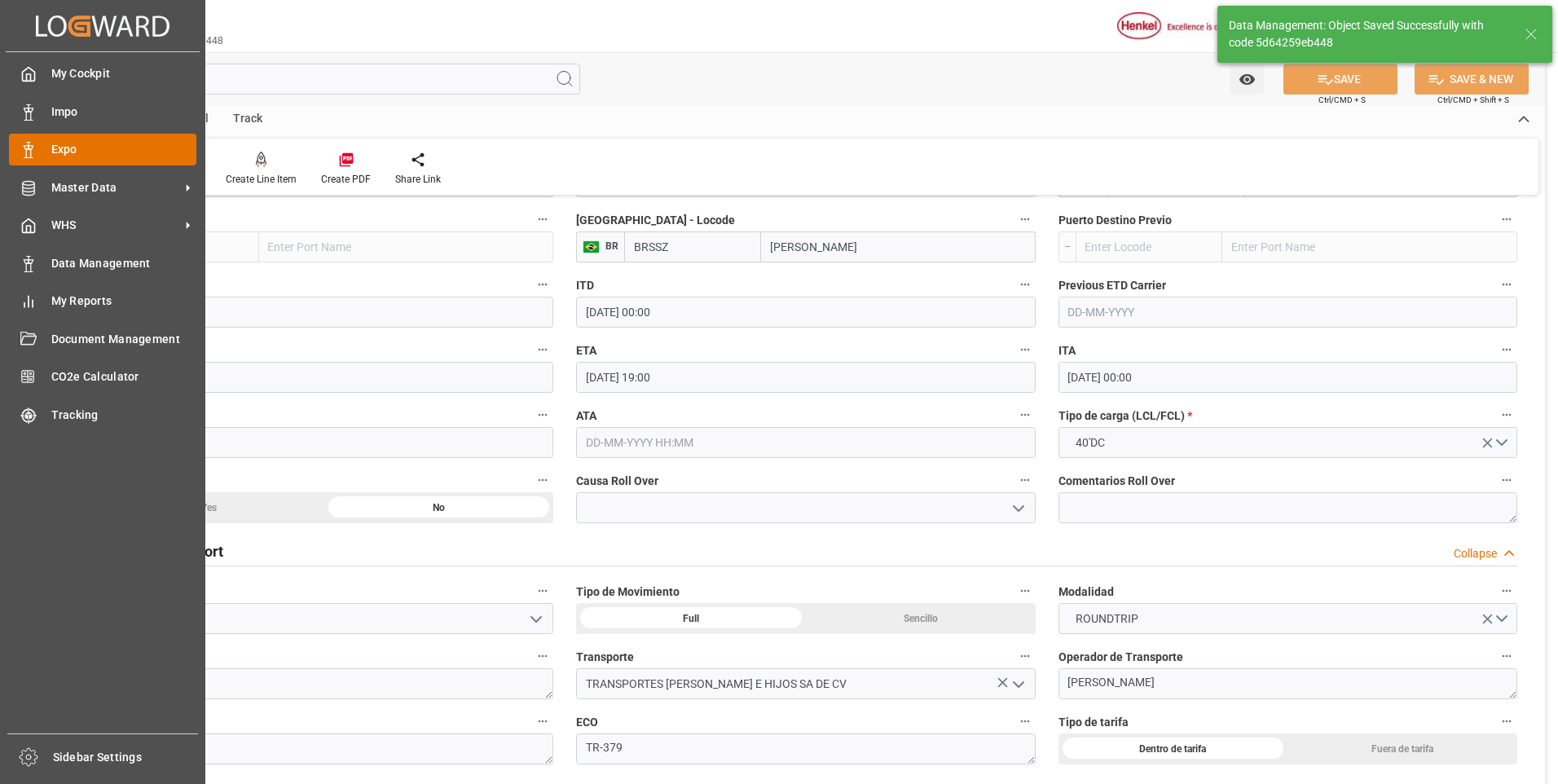
click at [34, 149] on icon at bounding box center [28, 149] width 16 height 16
